Goal: Navigation & Orientation: Find specific page/section

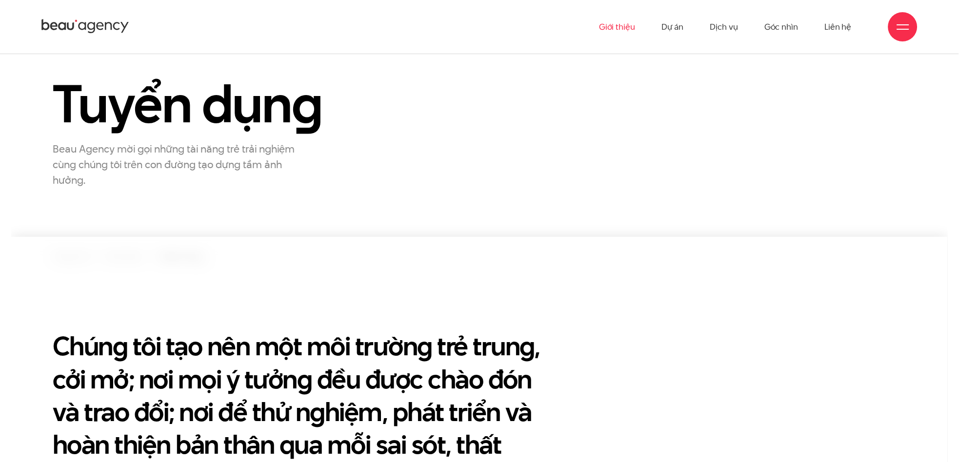
scroll to position [65, 0]
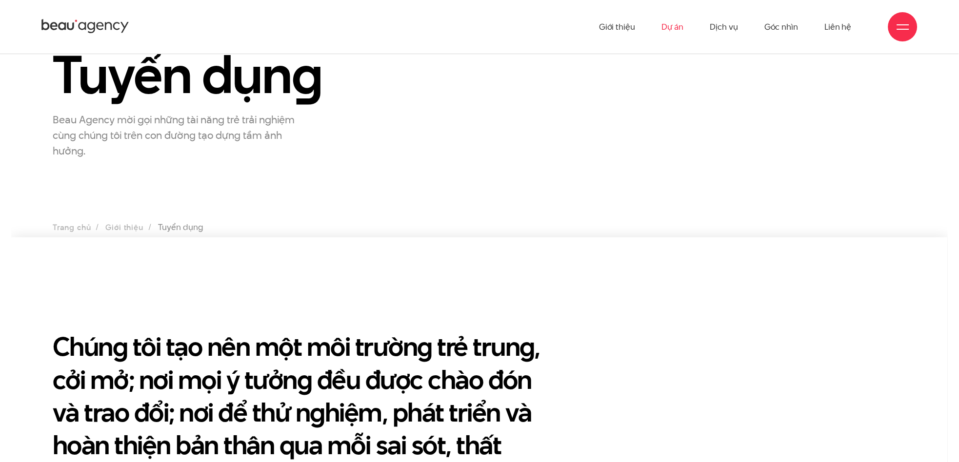
click at [673, 31] on link "Dự án" at bounding box center [672, 27] width 22 height 54
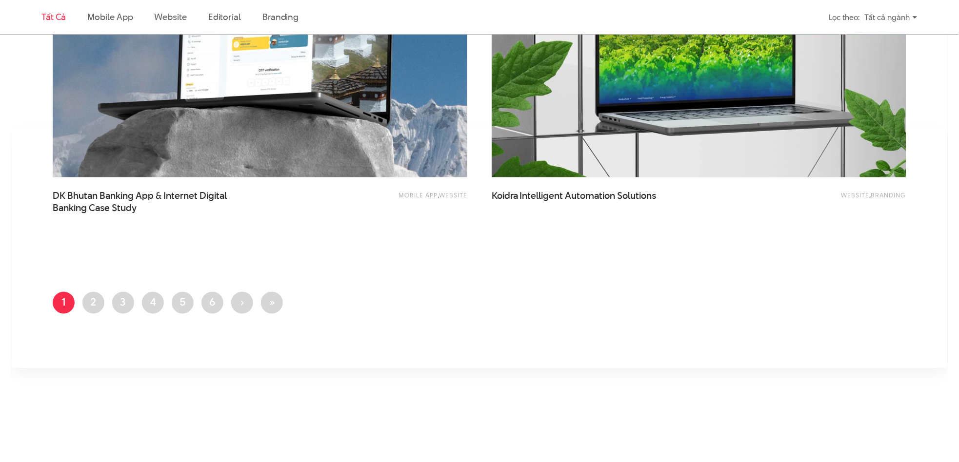
scroll to position [2341, 0]
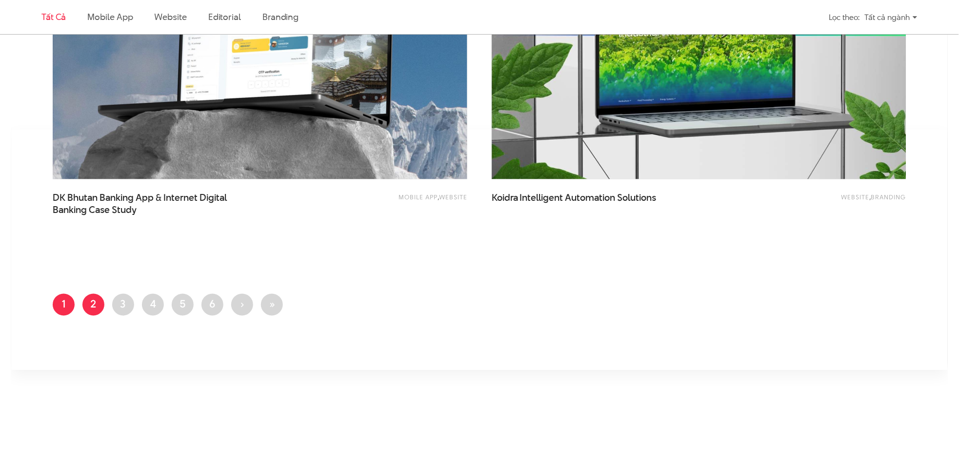
click at [89, 302] on link "Trang 2" at bounding box center [93, 305] width 22 height 22
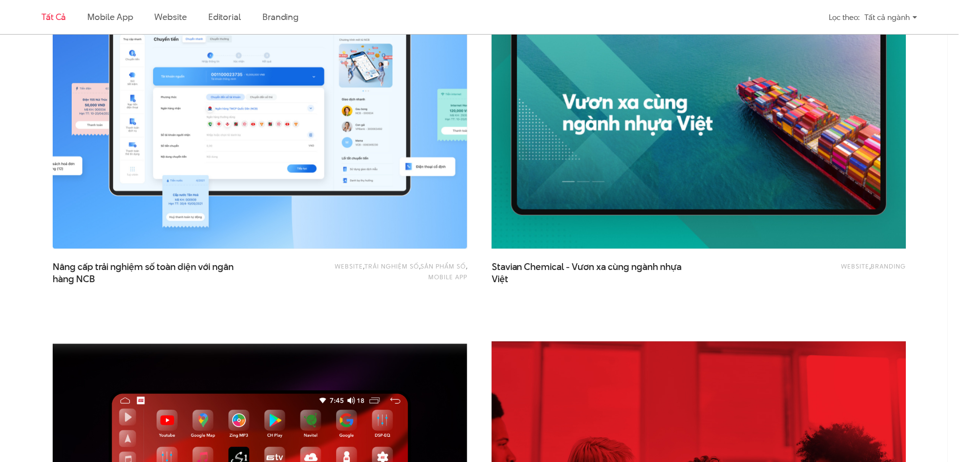
scroll to position [1431, 0]
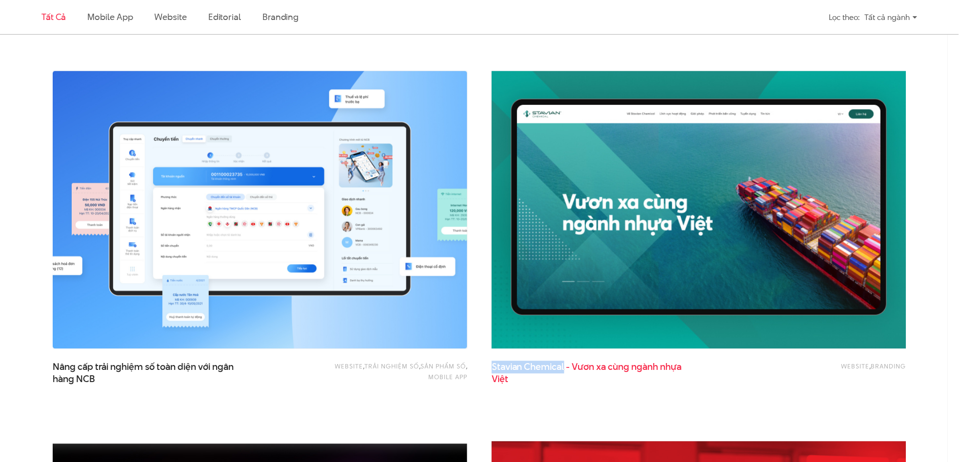
drag, startPoint x: 490, startPoint y: 366, endPoint x: 565, endPoint y: 367, distance: 75.1
click at [565, 367] on div "Website , Branding Stavian Chemical - Vươn xa cùng ngành nhựa Việt" at bounding box center [698, 244] width 439 height 371
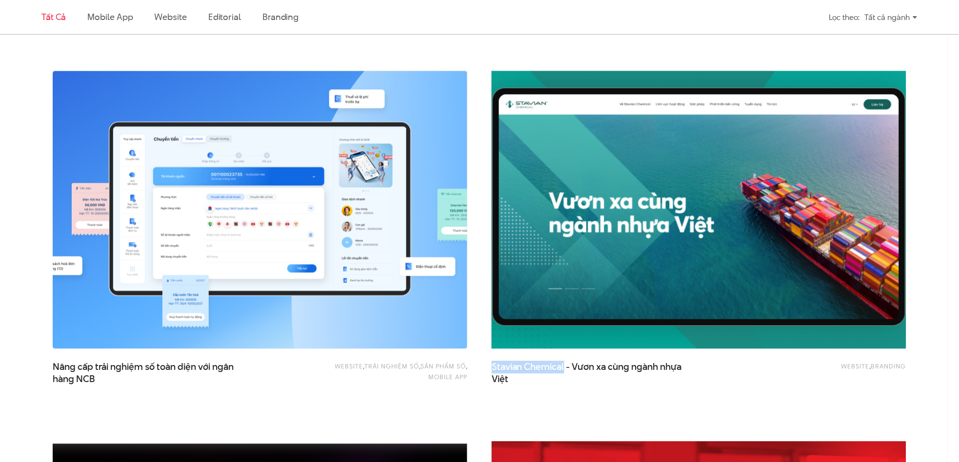
copy span "Stavian Chemical"
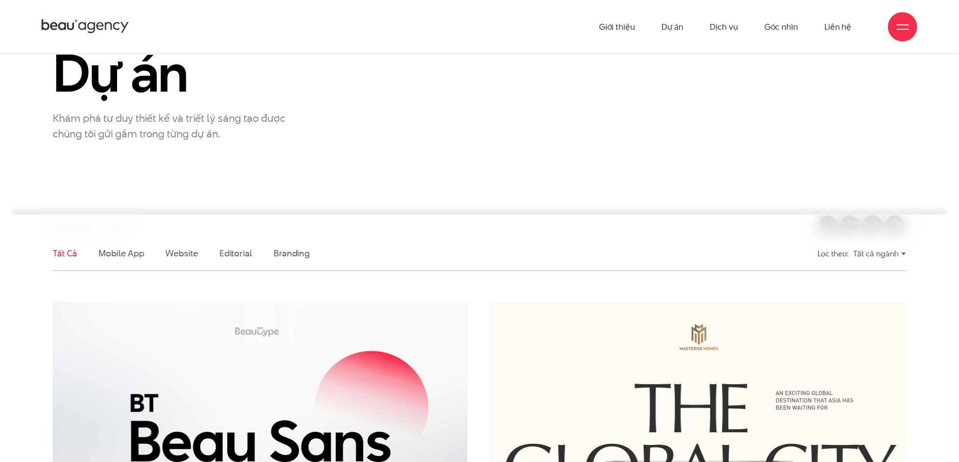
scroll to position [65, 0]
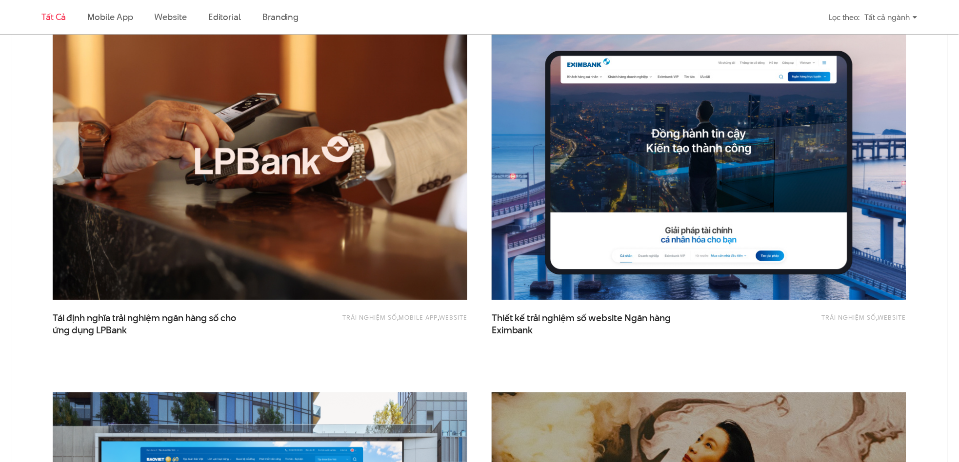
scroll to position [999, 0]
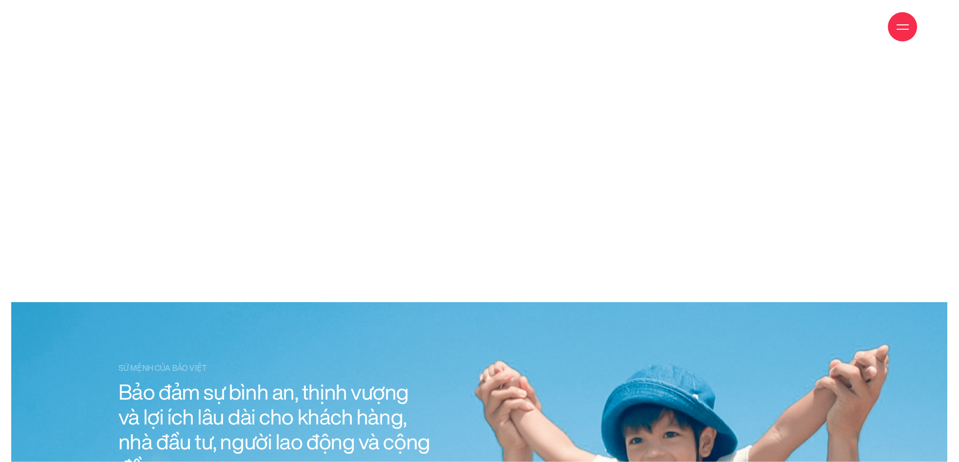
scroll to position [1430, 0]
